Goal: Navigation & Orientation: Find specific page/section

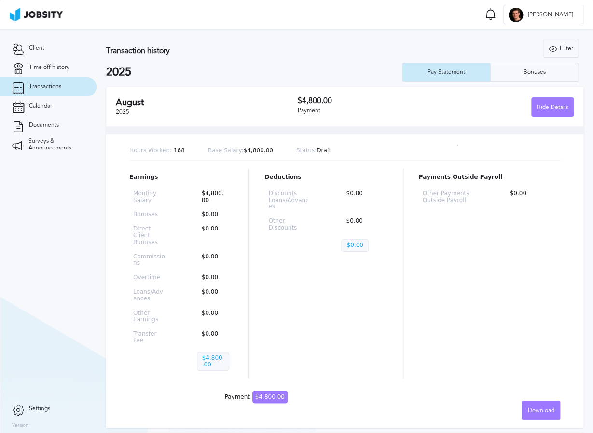
click at [53, 89] on span "Transactions" at bounding box center [45, 86] width 32 height 7
click at [57, 68] on span "Time off history" at bounding box center [49, 67] width 41 height 7
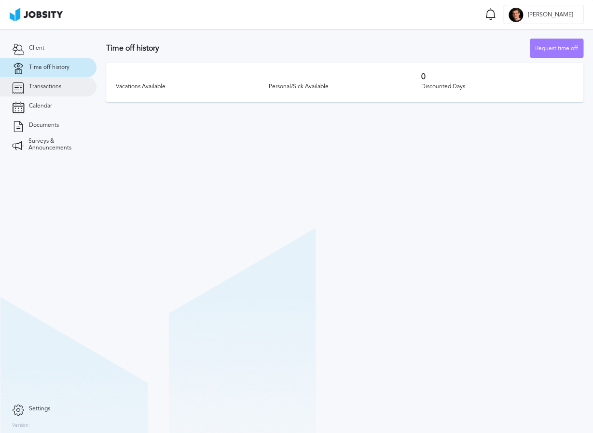
click at [53, 83] on span "Transactions" at bounding box center [45, 86] width 32 height 7
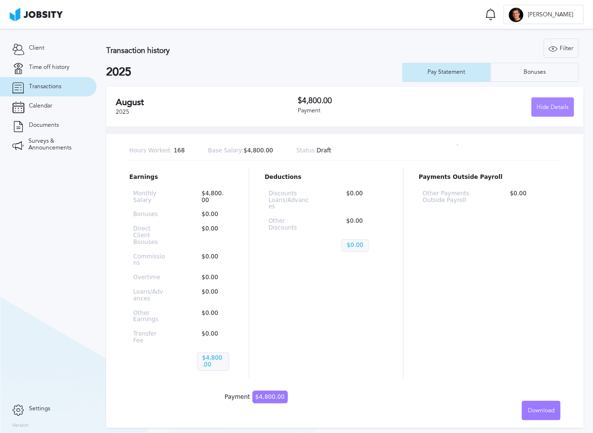
click at [561, 106] on div "Hide Details" at bounding box center [552, 107] width 41 height 19
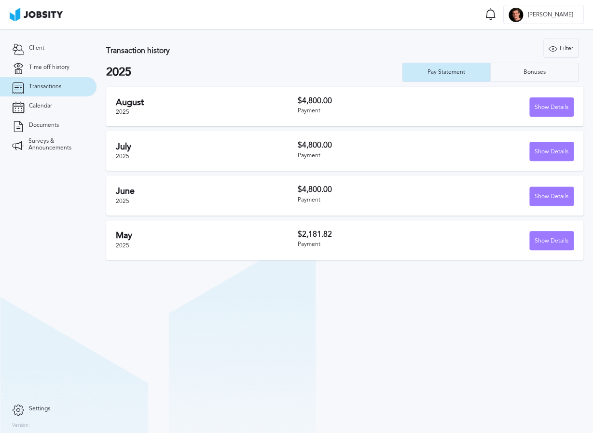
click at [246, 237] on h2 "May" at bounding box center [206, 236] width 181 height 10
click at [53, 48] on link "Client" at bounding box center [48, 48] width 96 height 19
